Goal: Task Accomplishment & Management: Complete application form

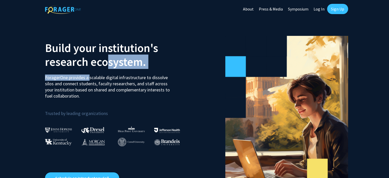
drag, startPoint x: 88, startPoint y: 79, endPoint x: 107, endPoint y: 69, distance: 21.7
click at [107, 69] on div "Build your institution's research ecosystem. ForagerOne provides a scalable dig…" at bounding box center [118, 115] width 154 height 169
click at [335, 11] on link "Sign Up" at bounding box center [337, 9] width 21 height 10
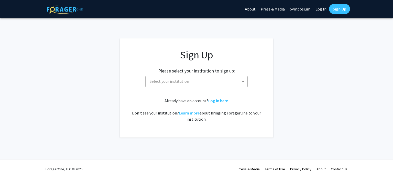
click at [199, 83] on span "Select your institution" at bounding box center [198, 81] width 100 height 10
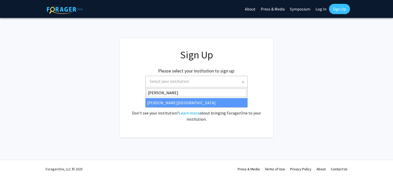
type input "[PERSON_NAME]"
select select "24"
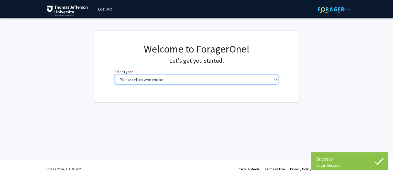
click at [181, 82] on select "Please tell us who you are Undergraduate Student Master's Student Doctoral Cand…" at bounding box center [196, 80] width 163 height 10
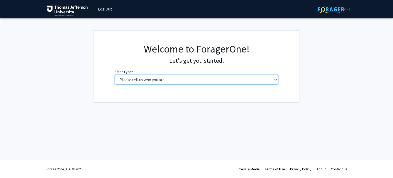
select select "3: doc"
click at [115, 75] on select "Please tell us who you are Undergraduate Student Master's Student Doctoral Cand…" at bounding box center [196, 80] width 163 height 10
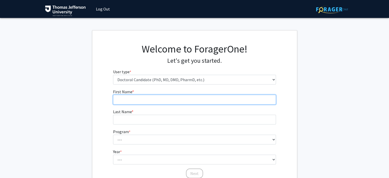
click at [149, 97] on input "First Name * required" at bounding box center [194, 100] width 163 height 10
type input "Mateja"
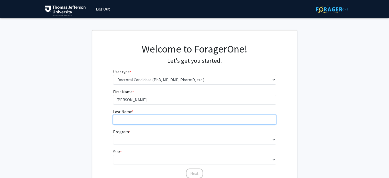
type input "Stefanovic"
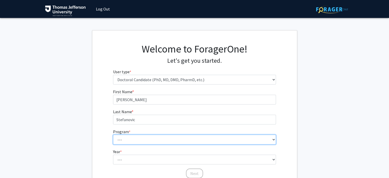
drag, startPoint x: 155, startPoint y: 136, endPoint x: 151, endPoint y: 141, distance: 6.3
click at [155, 137] on select "--- Accelerated 3+3 BS in Health Sciences/Doctor of Occupational Therapy Accele…" at bounding box center [194, 140] width 163 height 10
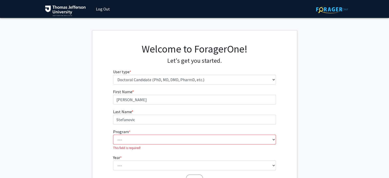
click at [357, 155] on fg-get-started "Welcome to ForagerOne! Let's get you started. User type * required Please tell …" at bounding box center [194, 114] width 389 height 168
click at [176, 138] on select "--- Accelerated 3+3 BS in Health Sciences/Doctor of Occupational Therapy Accele…" at bounding box center [194, 140] width 163 height 10
select select "35: 815"
click at [113, 135] on select "--- Accelerated 3+3 BS in Health Sciences/Doctor of Occupational Therapy Accele…" at bounding box center [194, 140] width 163 height 10
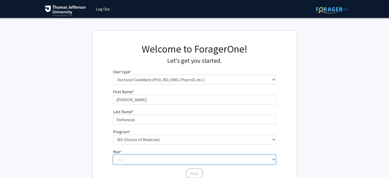
click at [145, 159] on select "--- First Year Second Year Third Year Fourth Year Fifth Year Sixth Year Seventh…" at bounding box center [194, 160] width 163 height 10
select select "1: first_year"
click at [113, 155] on select "--- First Year Second Year Third Year Fourth Year Fifth Year Sixth Year Seventh…" at bounding box center [194, 160] width 163 height 10
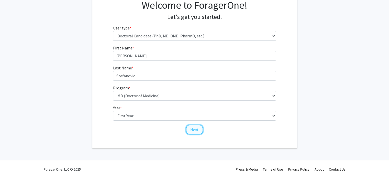
click at [199, 128] on button "Next" at bounding box center [194, 130] width 17 height 10
